Goal: Information Seeking & Learning: Learn about a topic

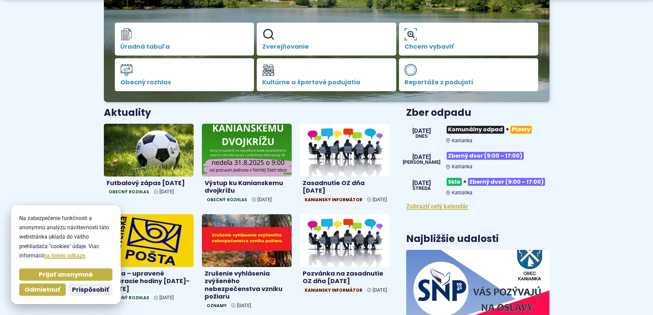
scroll to position [343, 0]
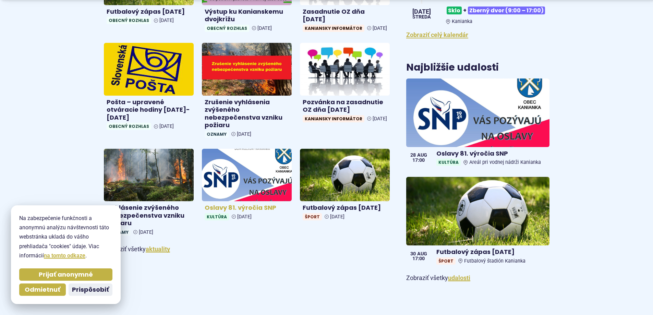
click at [257, 187] on img at bounding box center [247, 175] width 104 height 61
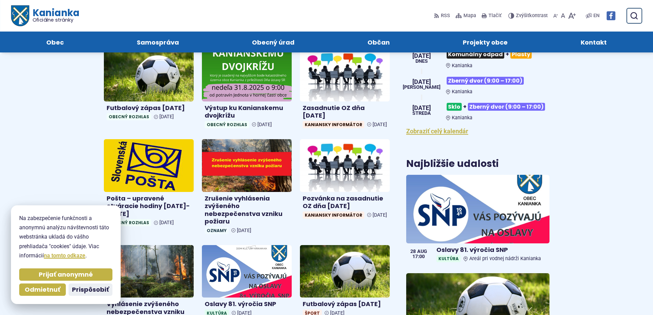
scroll to position [103, 0]
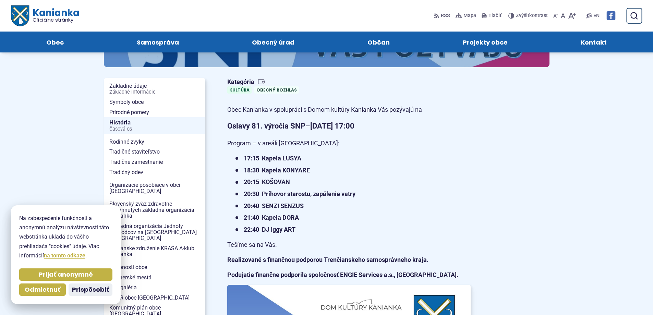
scroll to position [69, 0]
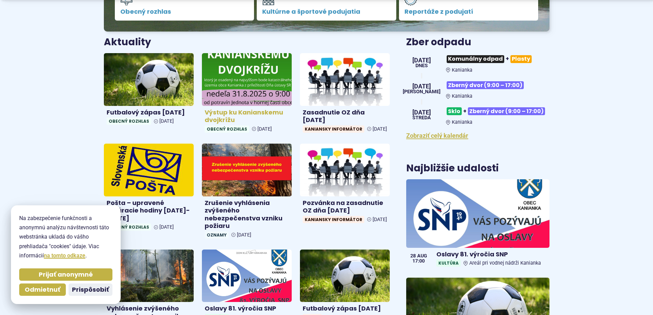
scroll to position [377, 0]
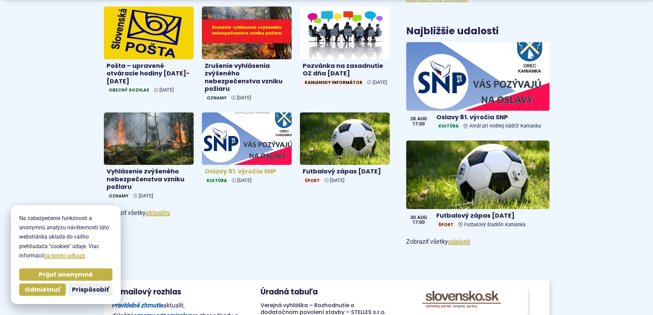
click at [236, 160] on img at bounding box center [247, 138] width 104 height 61
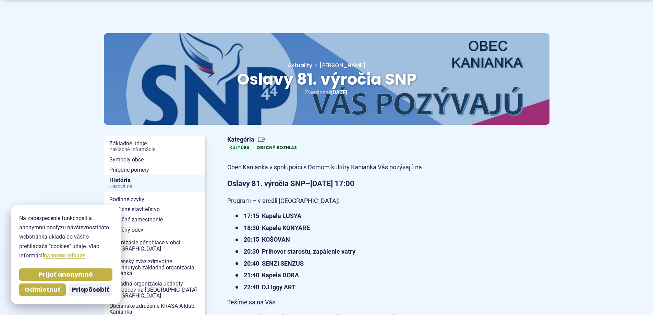
scroll to position [206, 0]
